Goal: Find specific page/section: Find specific page/section

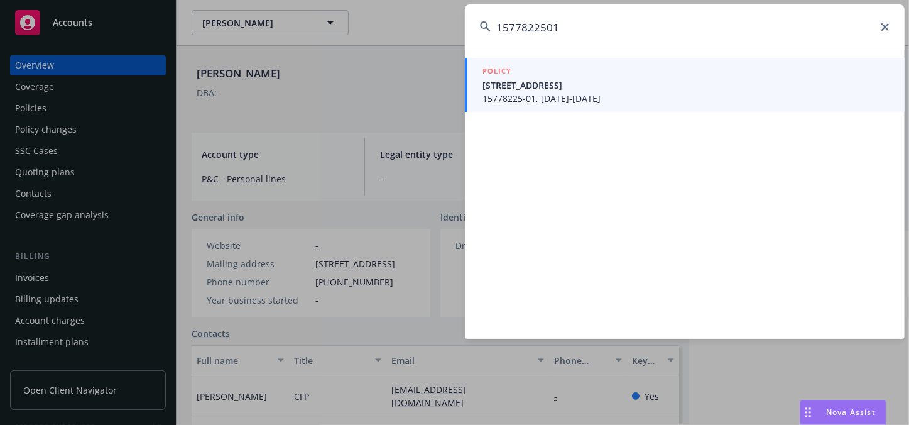
type input "1577822501"
click at [560, 88] on span "[STREET_ADDRESS]" at bounding box center [685, 85] width 407 height 13
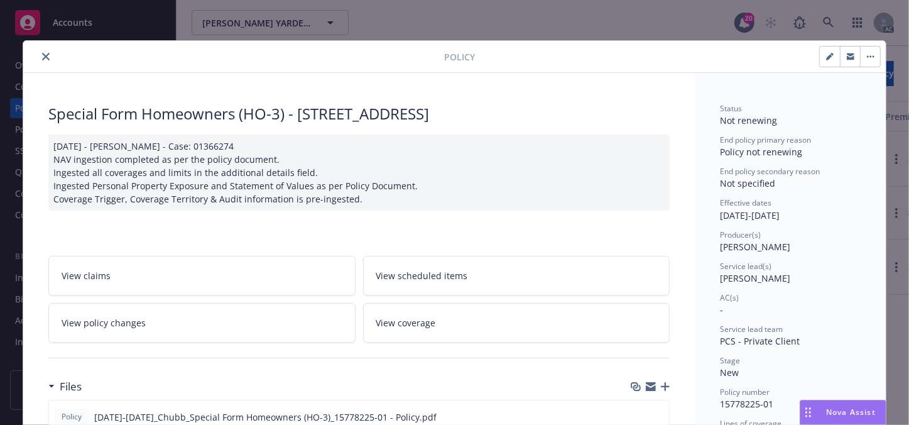
click at [42, 56] on icon "close" at bounding box center [46, 57] width 8 height 8
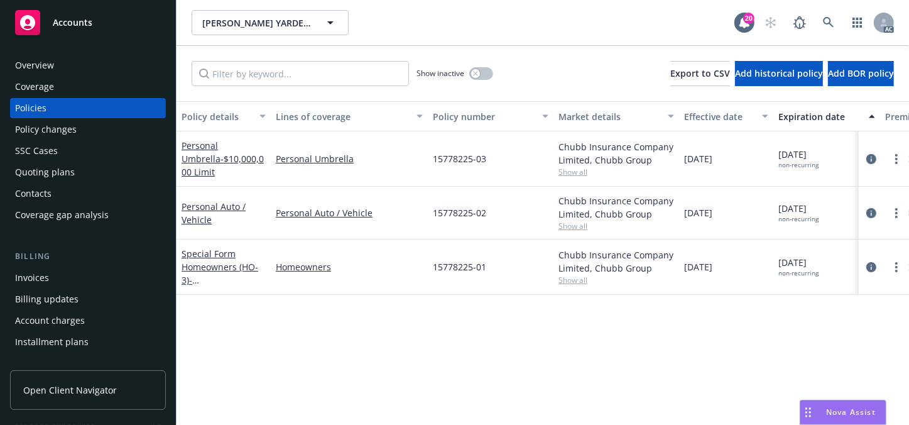
click at [33, 66] on div "Overview" at bounding box center [34, 65] width 39 height 20
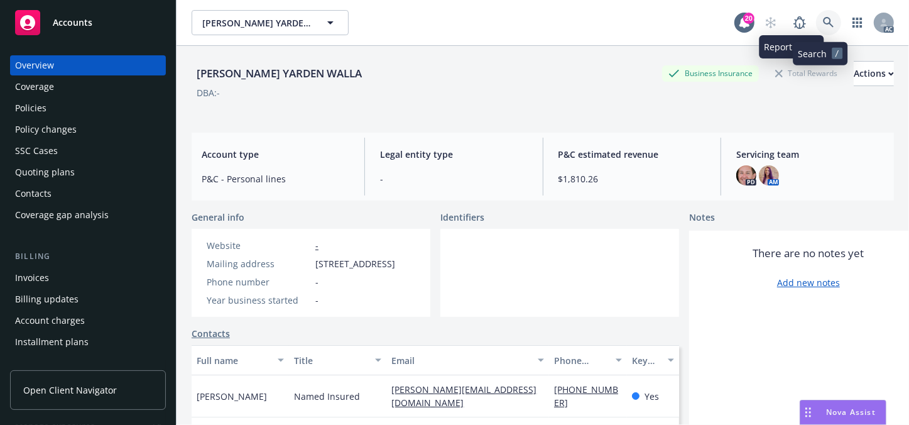
click at [816, 27] on link at bounding box center [828, 22] width 25 height 25
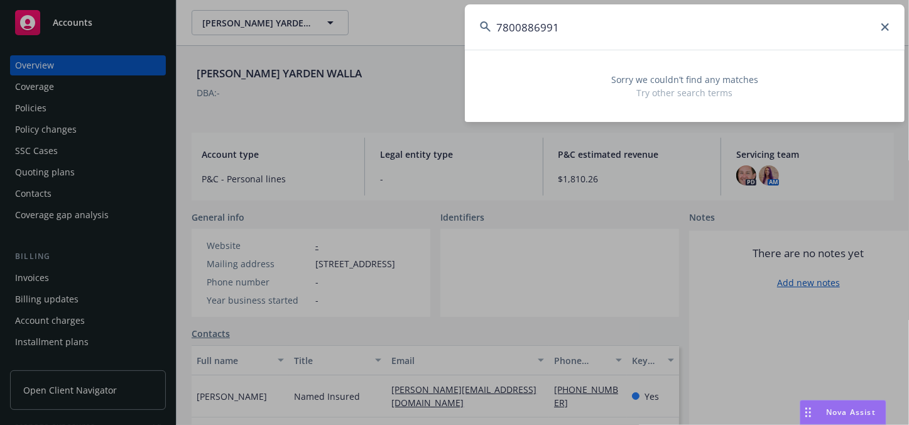
type input "7800886991"
drag, startPoint x: 573, startPoint y: 21, endPoint x: 165, endPoint y: 22, distance: 408.8
click at [165, 22] on div "7800886991 Sorry we couldn’t find any matches Try other search terms" at bounding box center [454, 212] width 909 height 425
paste input "FED VENTURE LP"
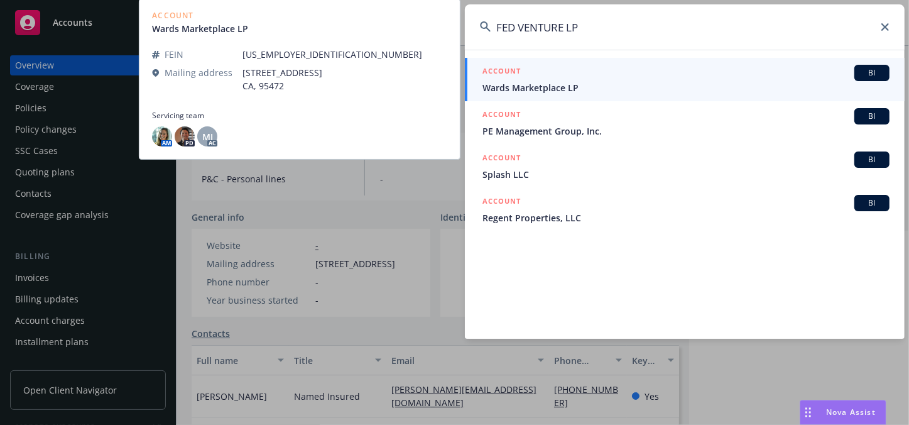
type input "FED VENTURE LP"
click at [558, 89] on span "Wards Marketplace LP" at bounding box center [685, 87] width 407 height 13
